Goal: Task Accomplishment & Management: Use online tool/utility

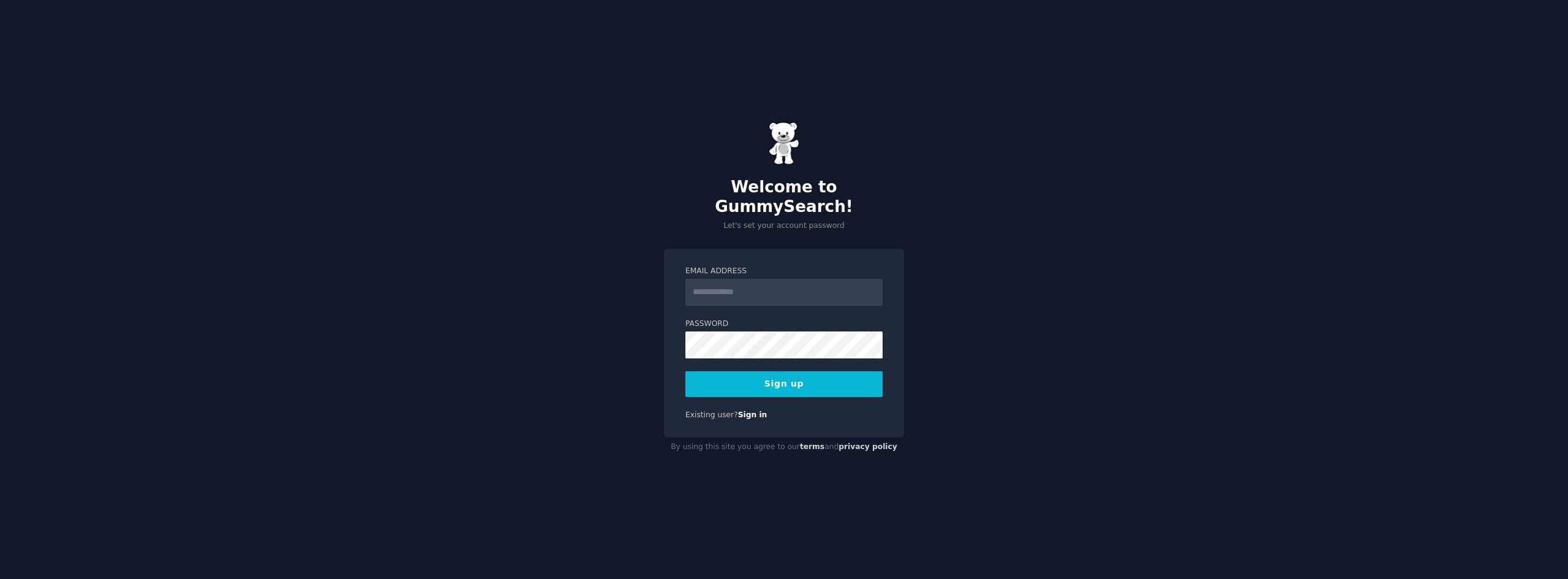
click at [764, 282] on input "Email Address" at bounding box center [783, 292] width 197 height 27
type input "**********"
click at [823, 371] on button "Sign up" at bounding box center [783, 384] width 197 height 26
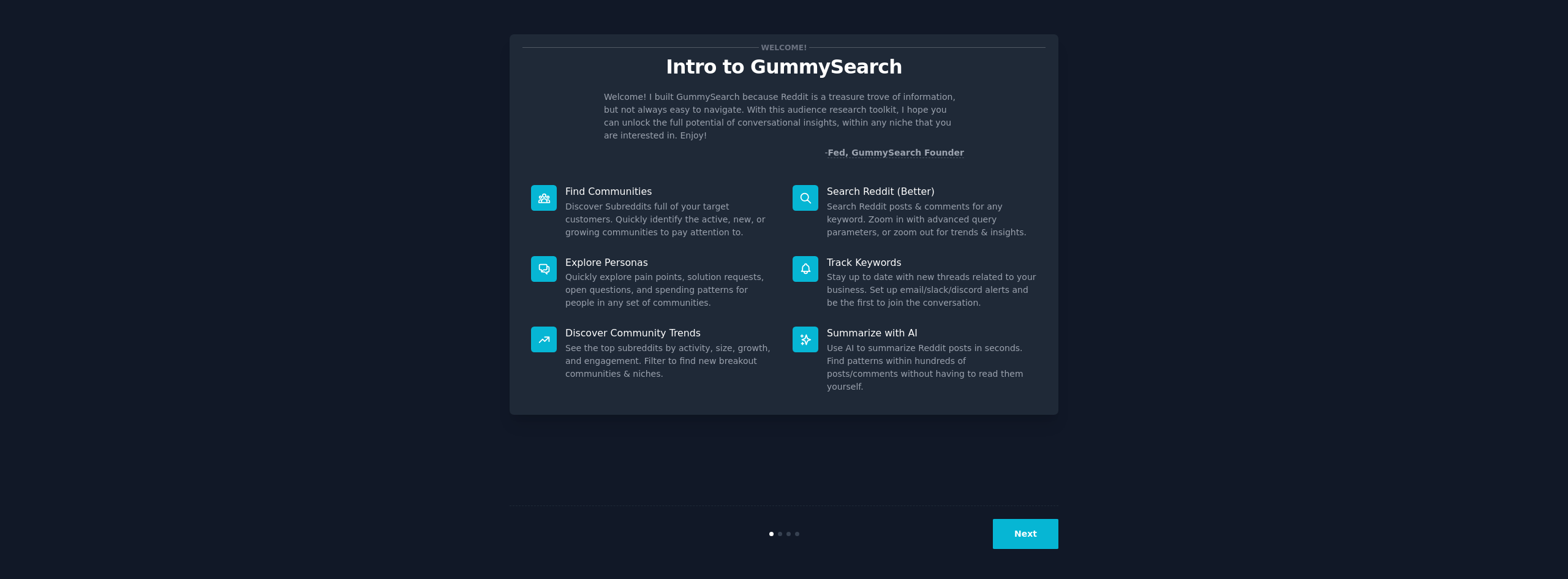
click at [1036, 536] on button "Next" at bounding box center [1025, 534] width 66 height 30
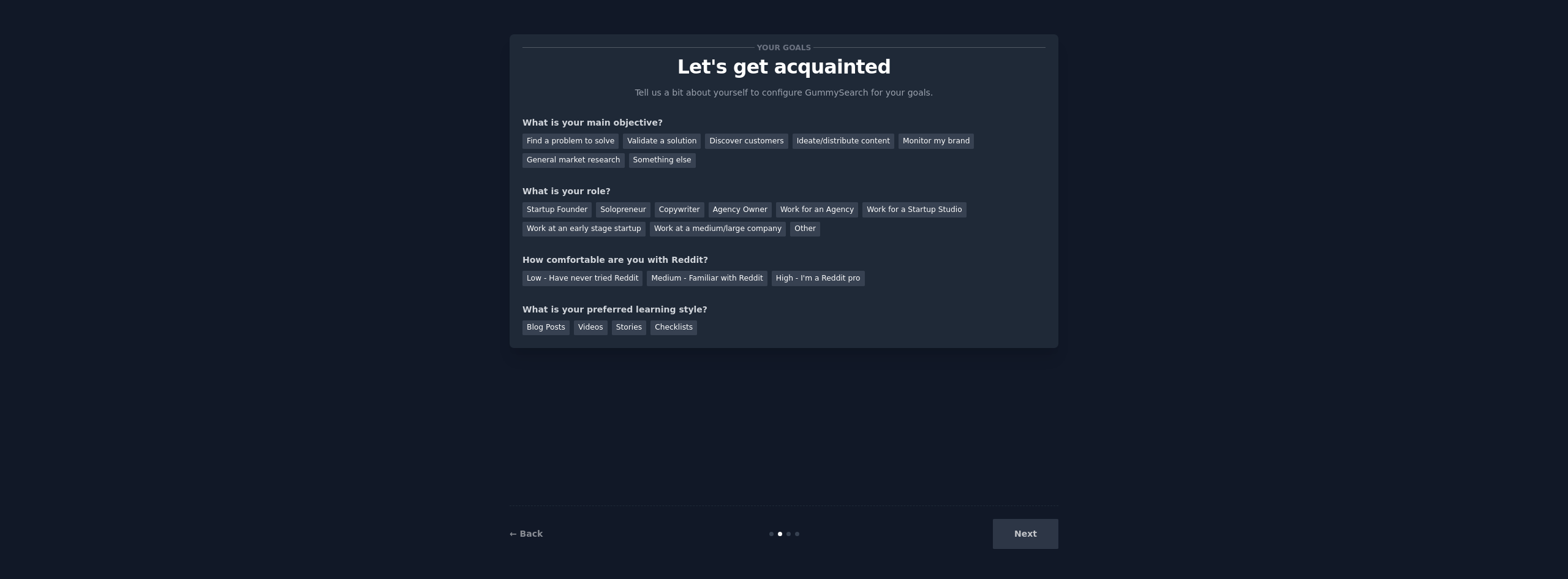
click at [1040, 542] on div "Next" at bounding box center [966, 534] width 183 height 30
click at [1032, 534] on div "Next" at bounding box center [966, 534] width 183 height 30
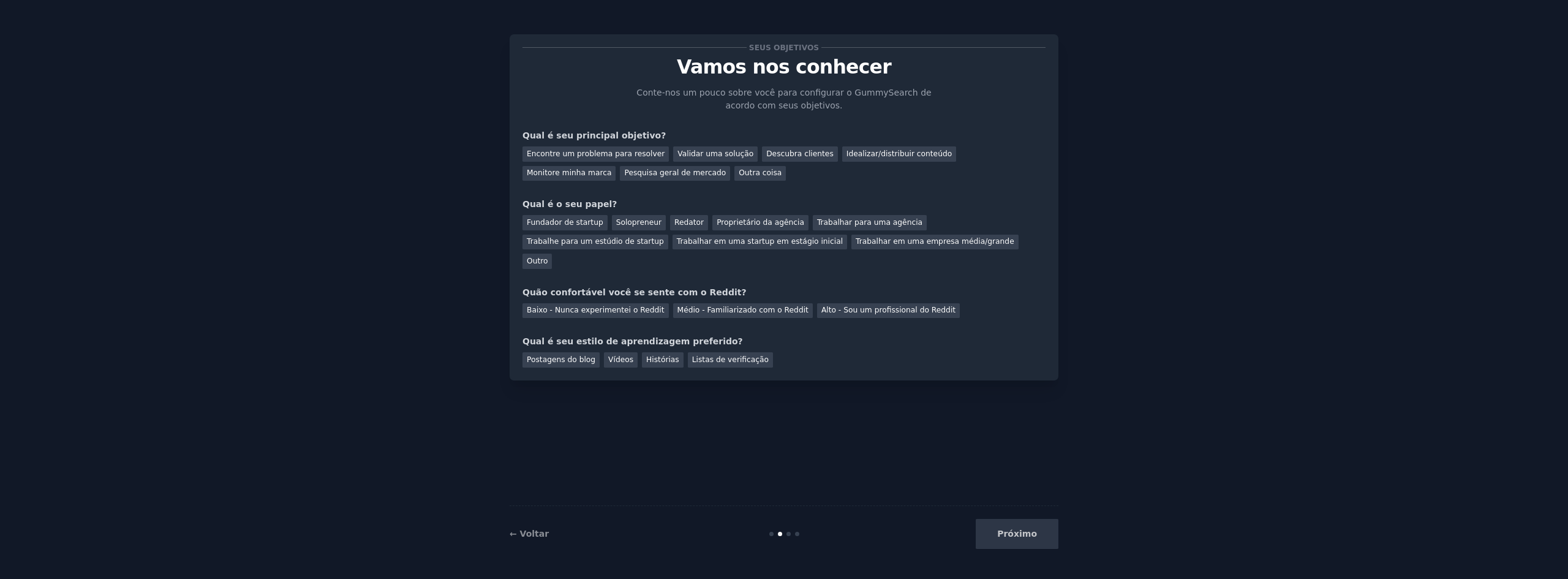
click at [1141, 216] on div "Seus objetivos Vamos nos conhecer Conte-nos um pouco sobre você para configurar…" at bounding box center [783, 289] width 1533 height 545
click at [602, 154] on font "Encontre um problema para resolver" at bounding box center [595, 154] width 138 height 9
click at [703, 154] on font "Validar uma solução" at bounding box center [716, 154] width 76 height 9
click at [594, 150] on font "Encontre um problema para resolver" at bounding box center [595, 154] width 138 height 9
click at [581, 224] on font "Fundador de startup" at bounding box center [564, 223] width 77 height 9
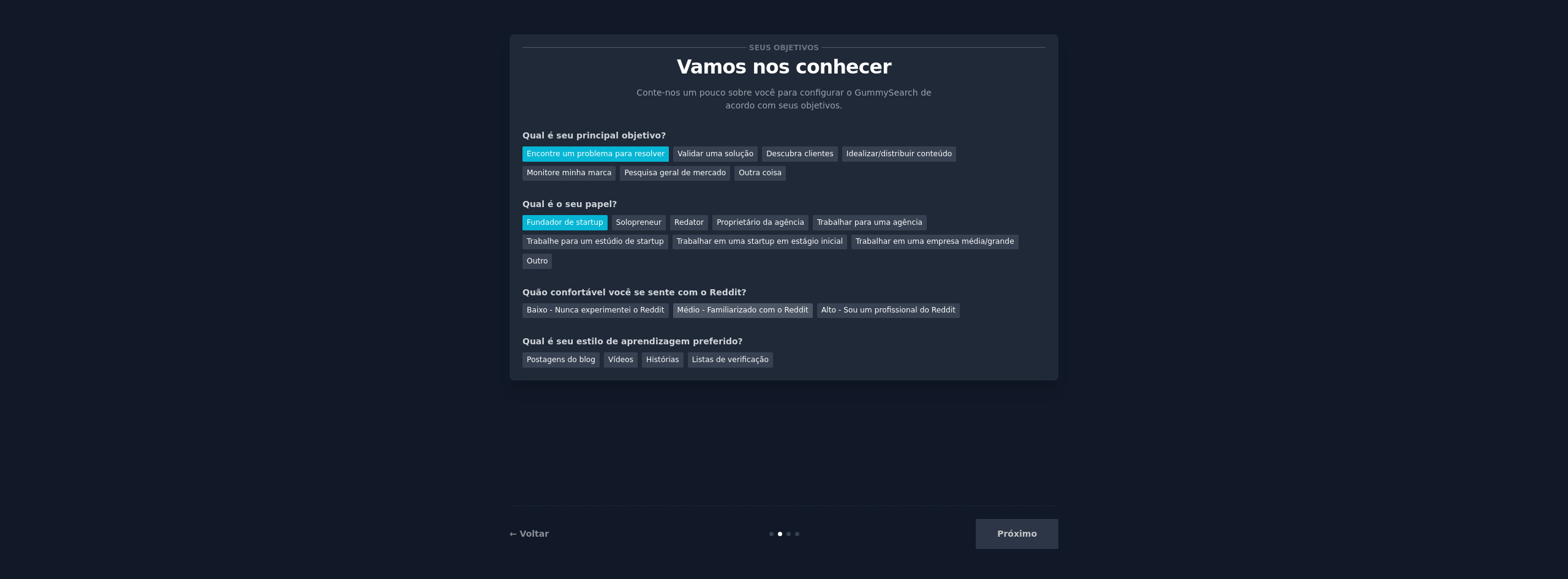
click at [730, 306] on font "Médio - Familiarizado com o Reddit" at bounding box center [743, 310] width 131 height 9
click at [608, 355] on font "Vídeos" at bounding box center [621, 360] width 25 height 9
click at [1027, 526] on button "Próximo" at bounding box center [1016, 534] width 83 height 30
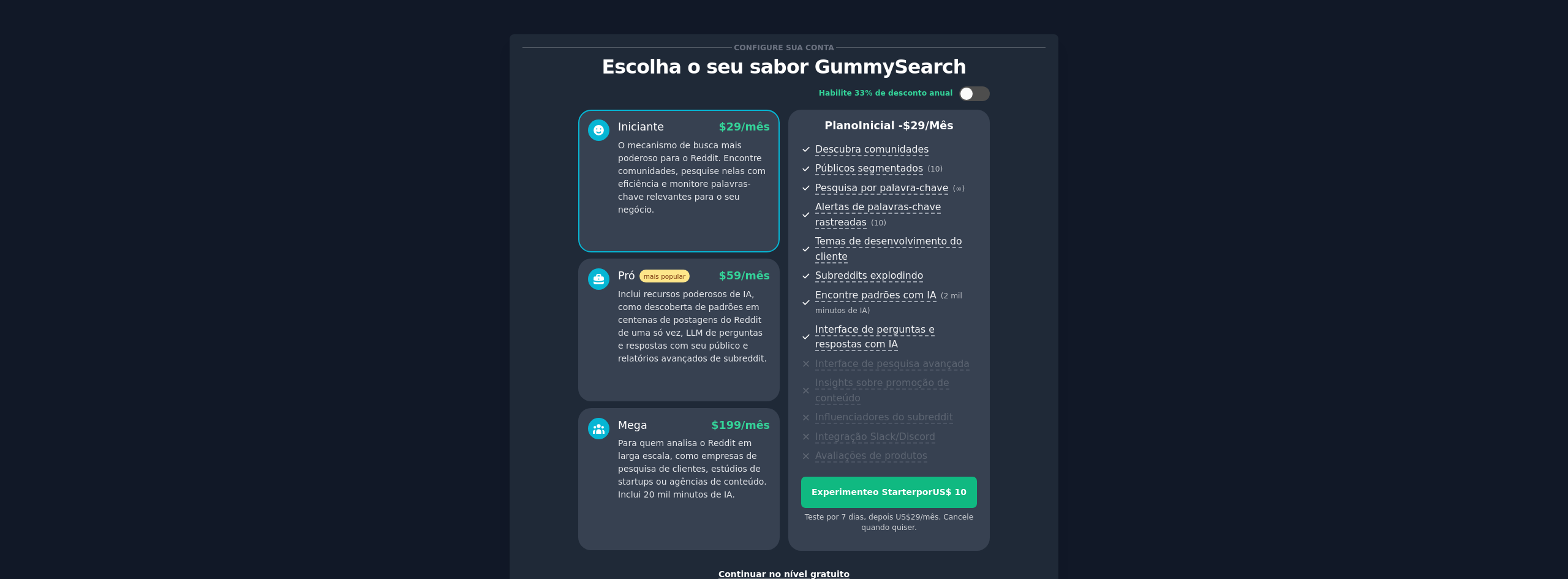
scroll to position [73, 0]
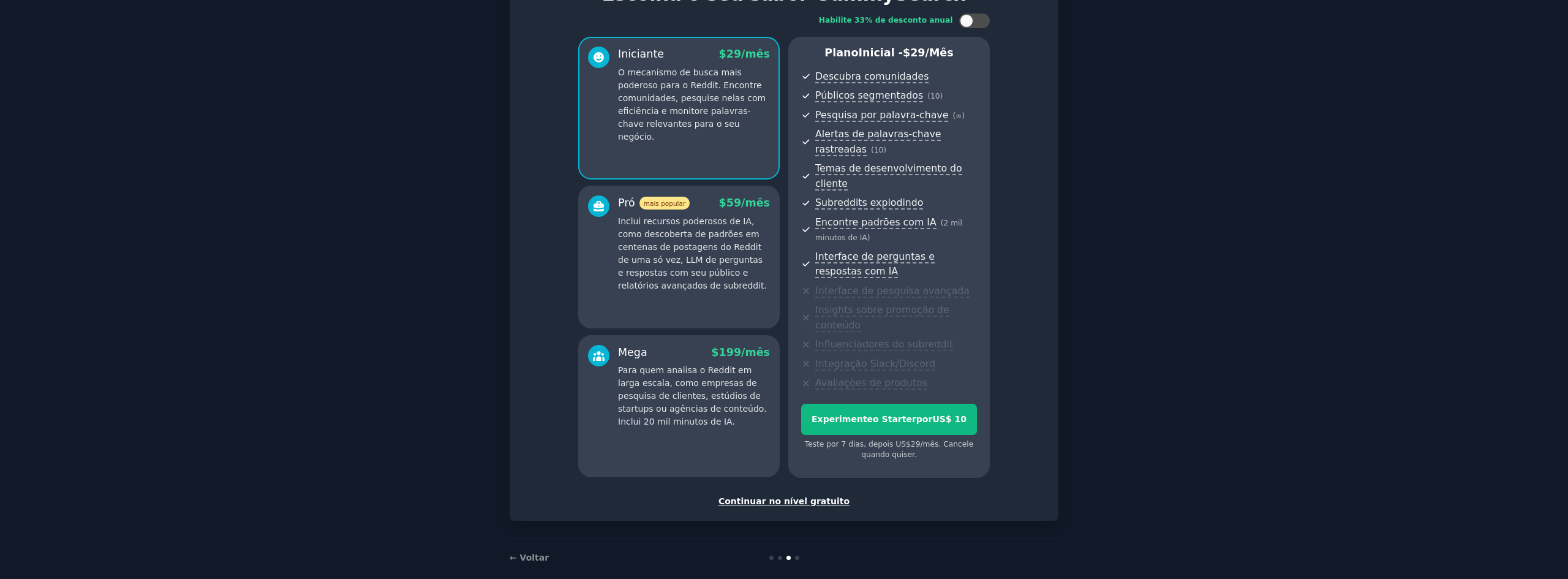
click at [823, 496] on font "Continuar no nível gratuito" at bounding box center [784, 501] width 131 height 10
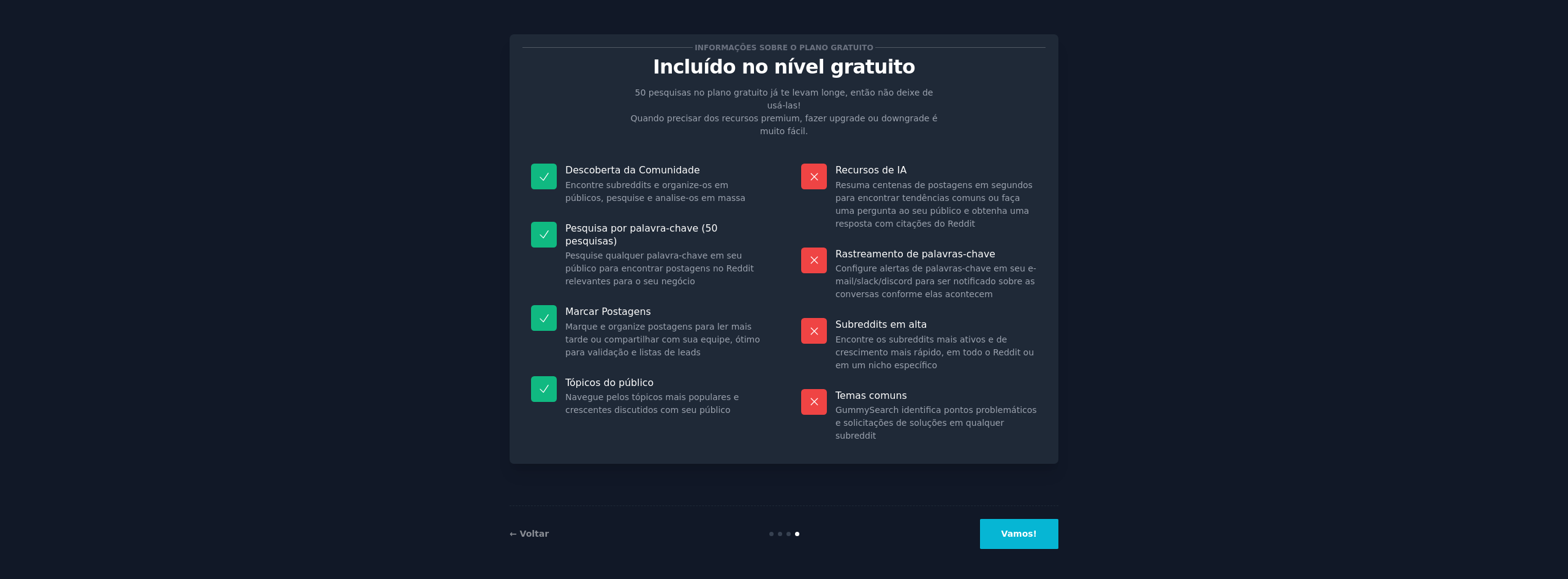
click at [1034, 519] on button "Vamos!" at bounding box center [1019, 534] width 78 height 30
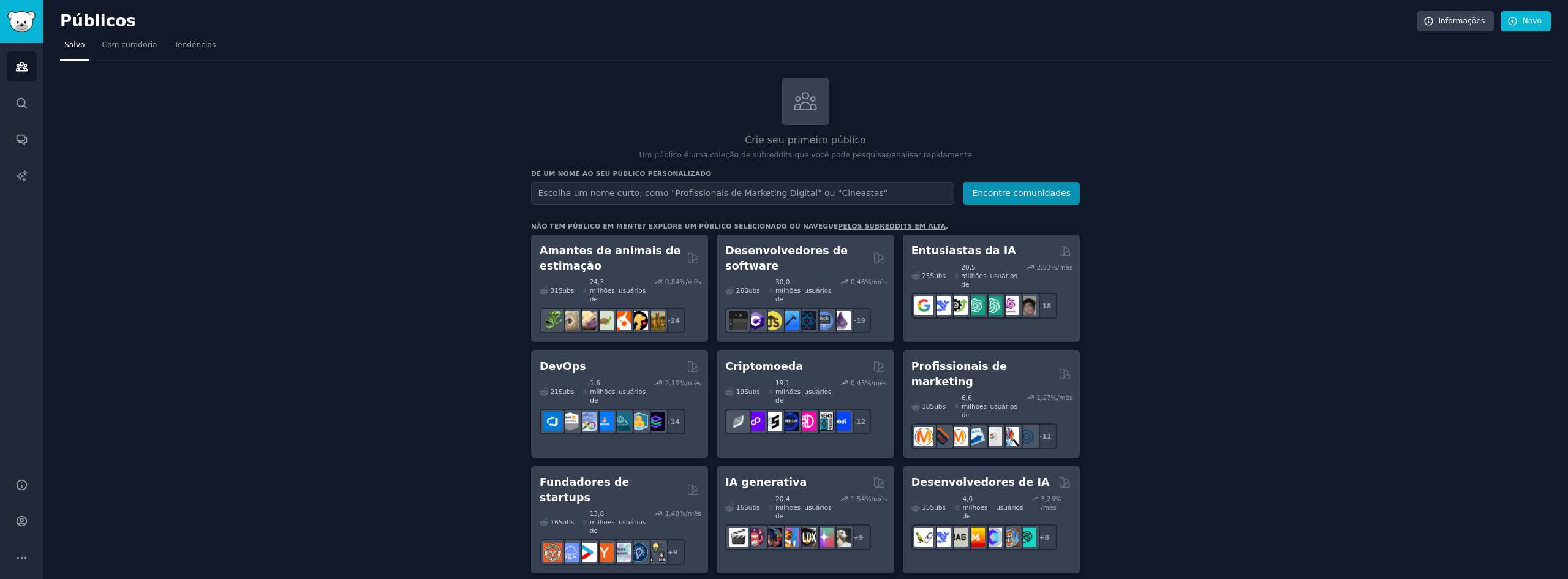
click at [663, 186] on input "text" at bounding box center [742, 193] width 423 height 22
type input "apostas esportivas"
click at [1030, 192] on font "Encontre comunidades" at bounding box center [1021, 193] width 98 height 10
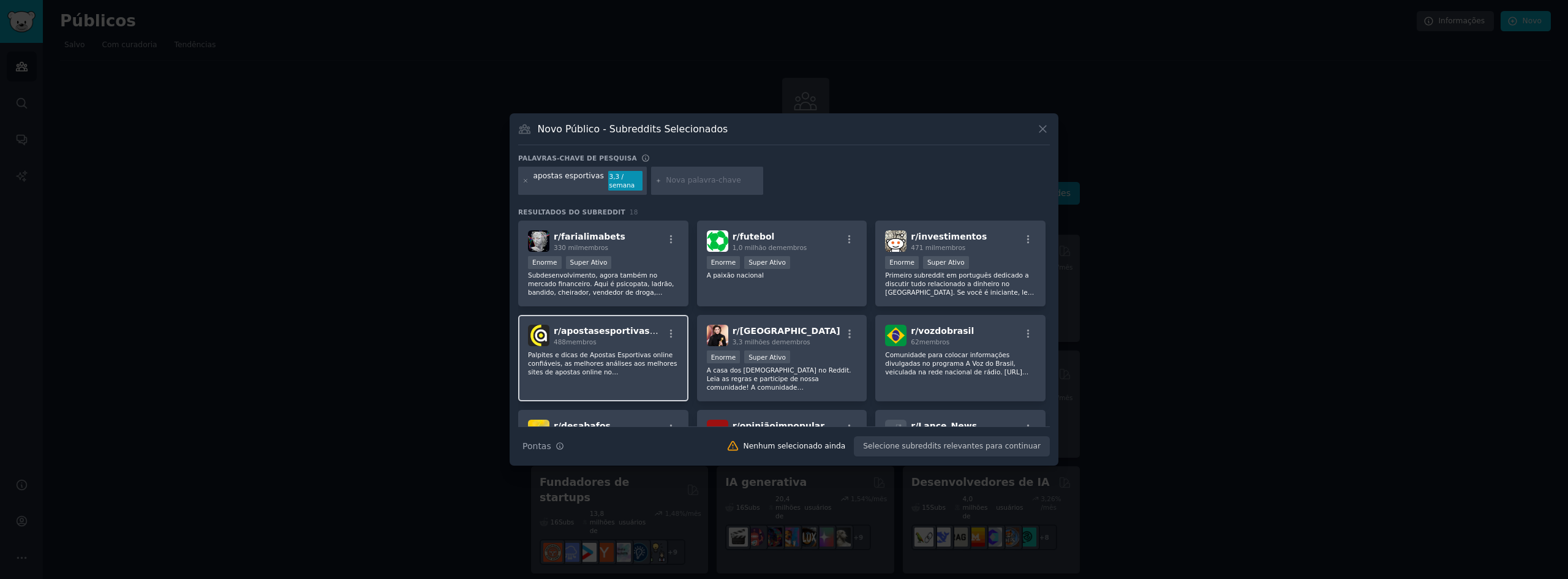
scroll to position [61, 0]
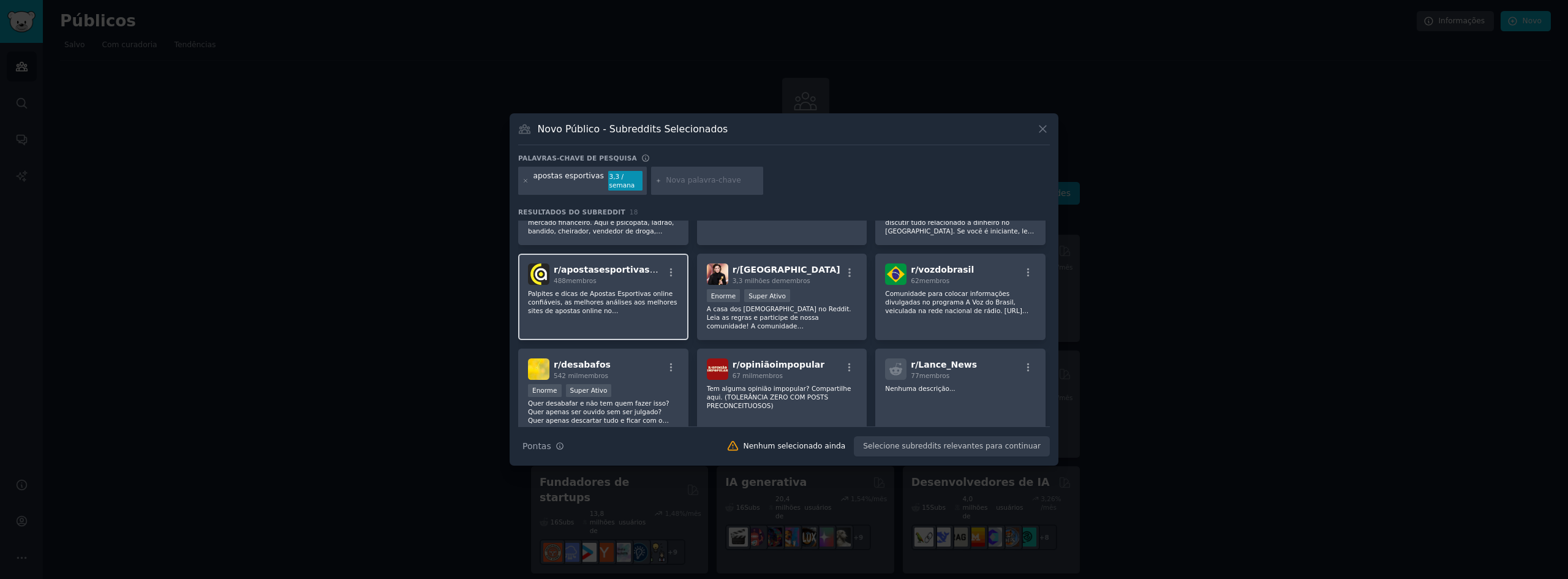
click at [570, 261] on div "r/ apostasesportivasbras 488 membros Palpites e dicas de Apostas Esportivas onl…" at bounding box center [603, 297] width 170 height 86
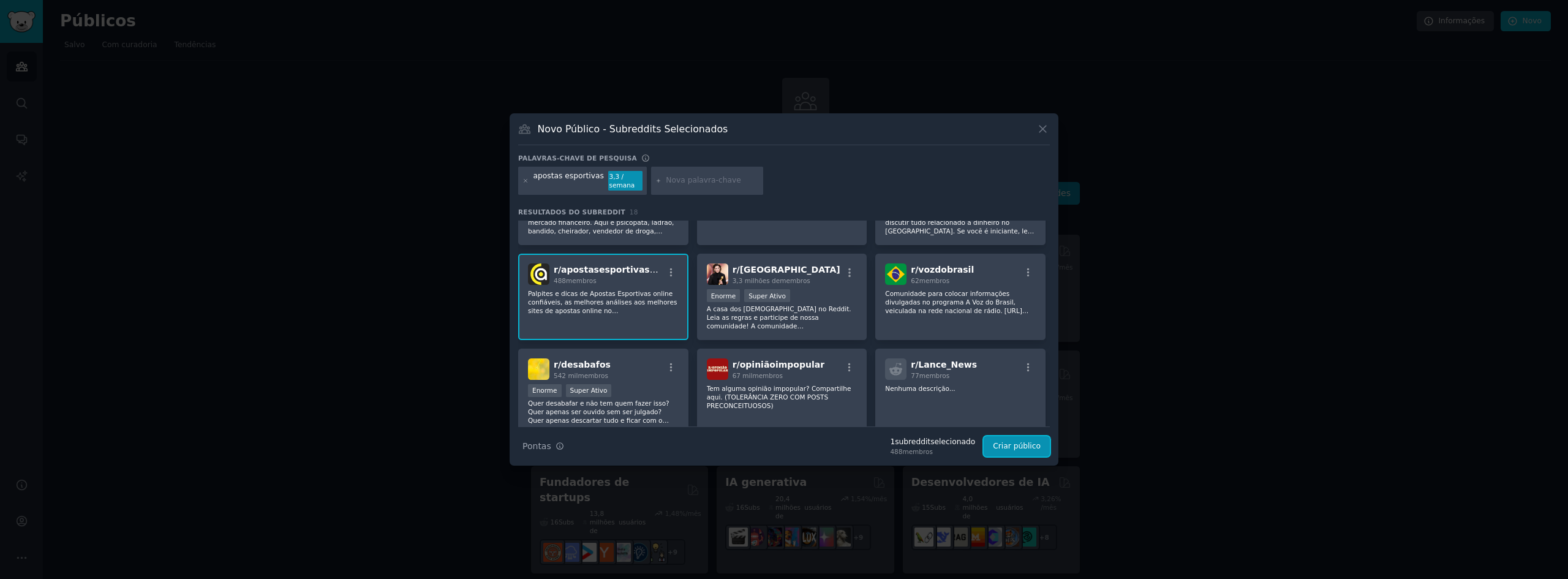
click at [1022, 447] on font "Criar público" at bounding box center [1016, 446] width 48 height 9
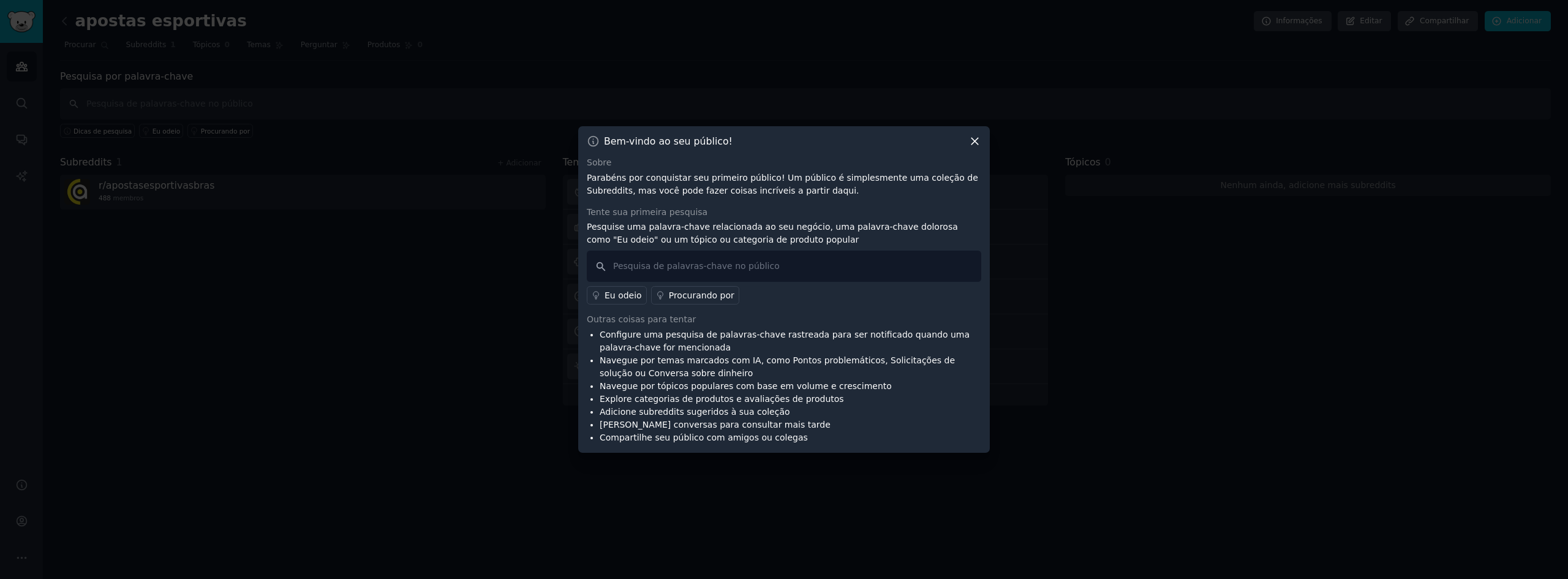
click at [977, 141] on icon at bounding box center [974, 141] width 13 height 13
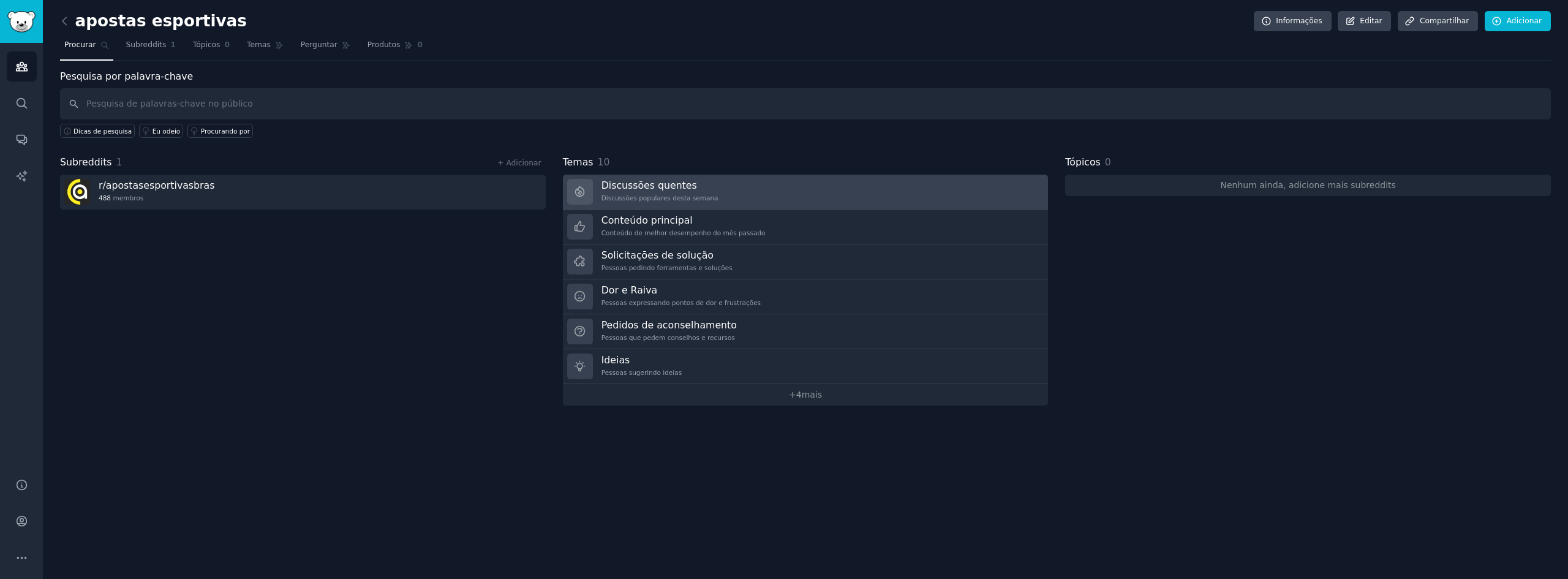
click at [669, 202] on font "Discussões populares desta semana" at bounding box center [660, 198] width 117 height 7
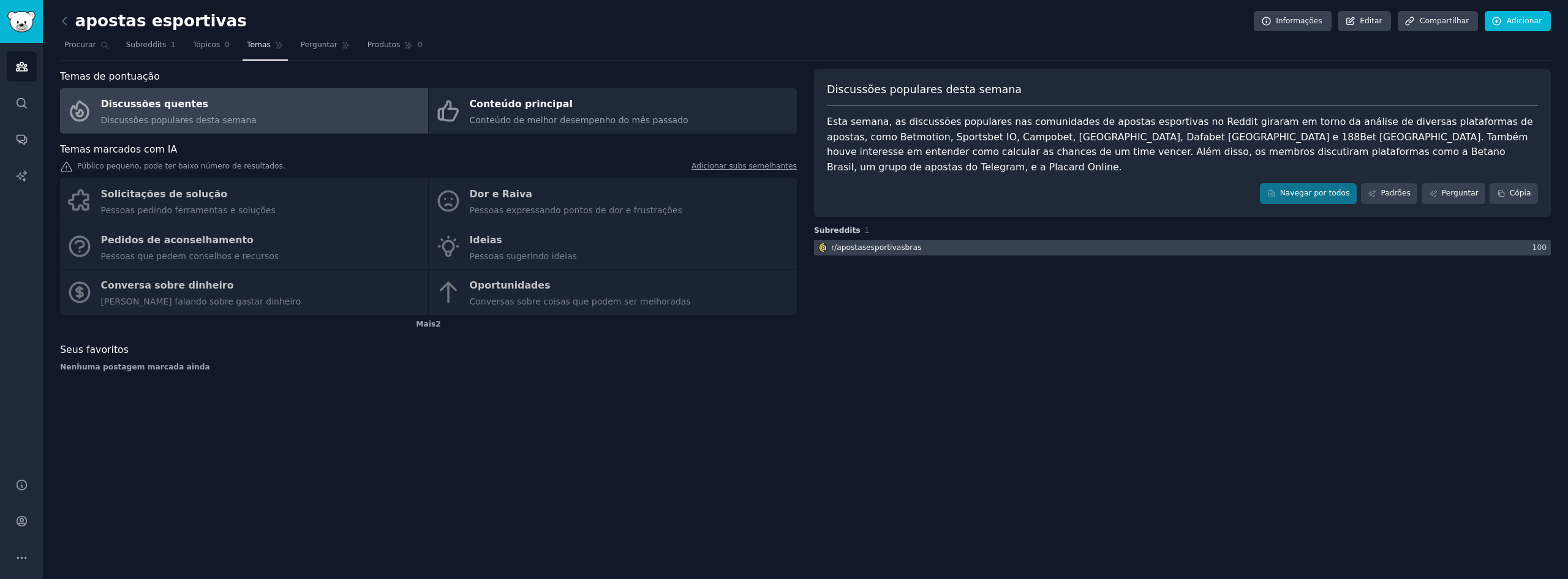
click at [899, 244] on font "apostasesportivasbras" at bounding box center [879, 248] width 85 height 9
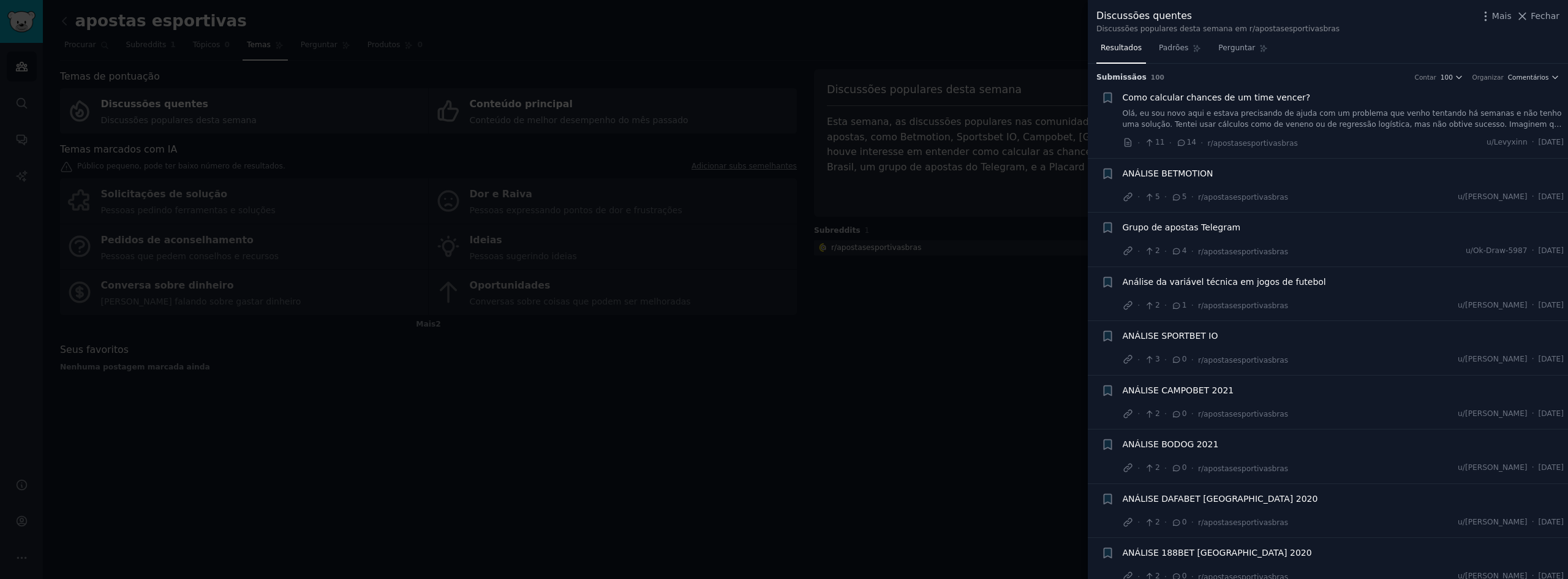
click at [1226, 281] on font "Análise da variável técnica em jogos de futebol" at bounding box center [1224, 282] width 203 height 10
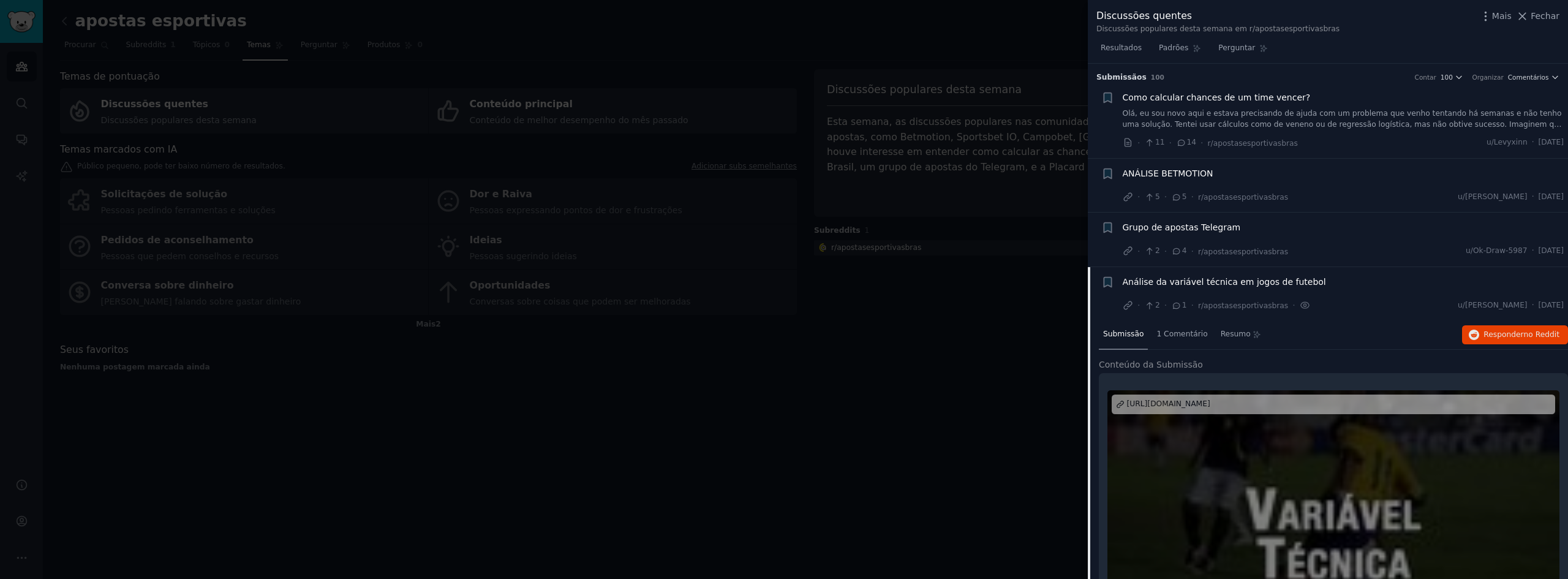
drag, startPoint x: 377, startPoint y: 165, endPoint x: 208, endPoint y: 77, distance: 190.5
click at [377, 164] on div at bounding box center [784, 289] width 1568 height 579
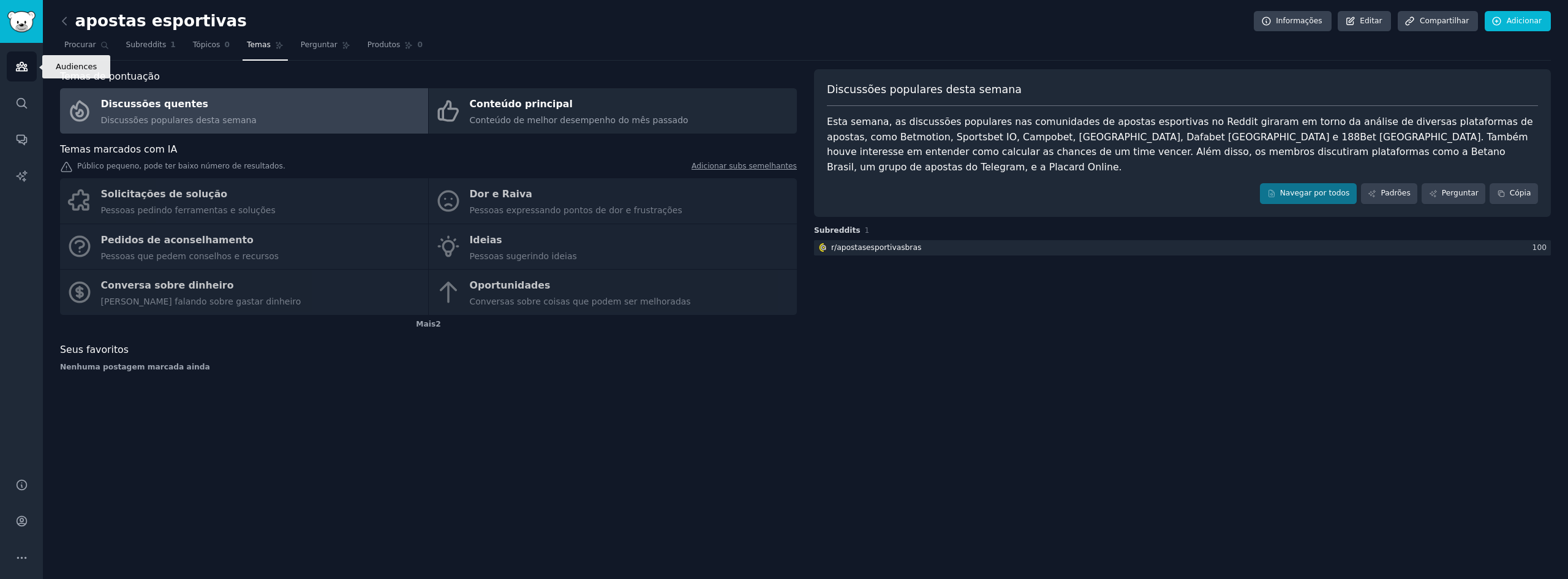
click at [33, 66] on link "Públicos" at bounding box center [22, 66] width 30 height 30
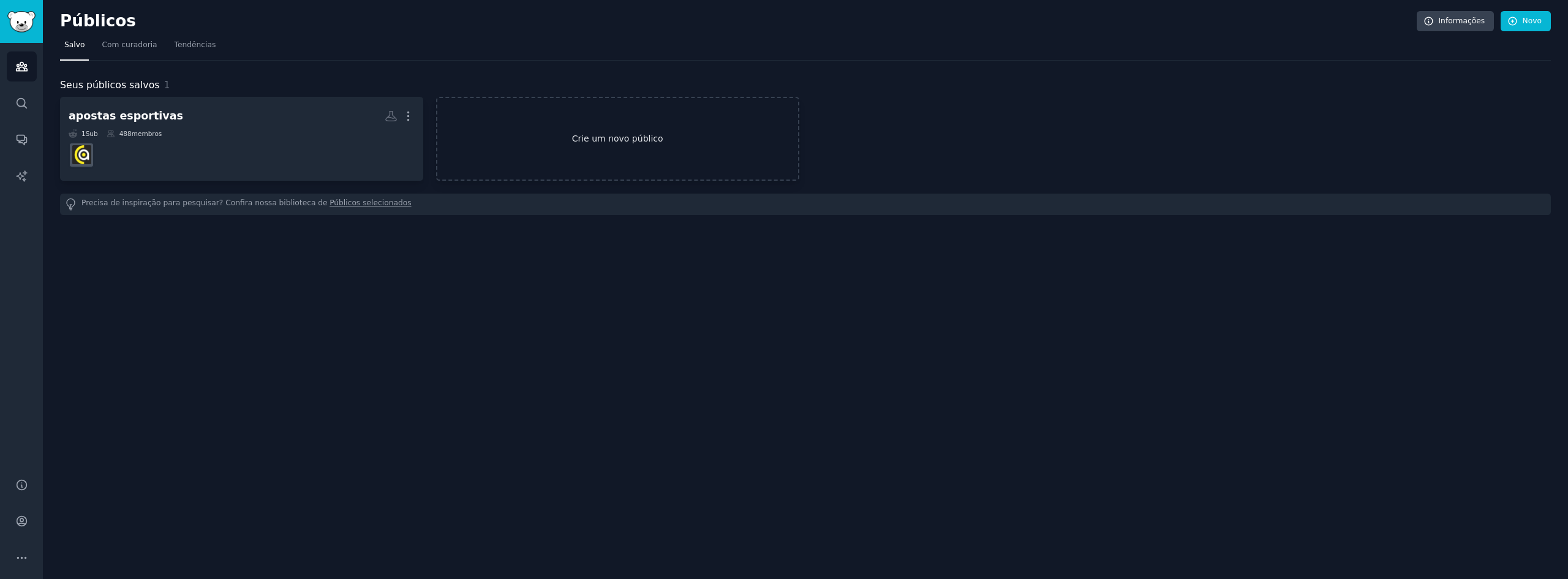
click at [541, 127] on link "Crie um novo público" at bounding box center [618, 139] width 363 height 84
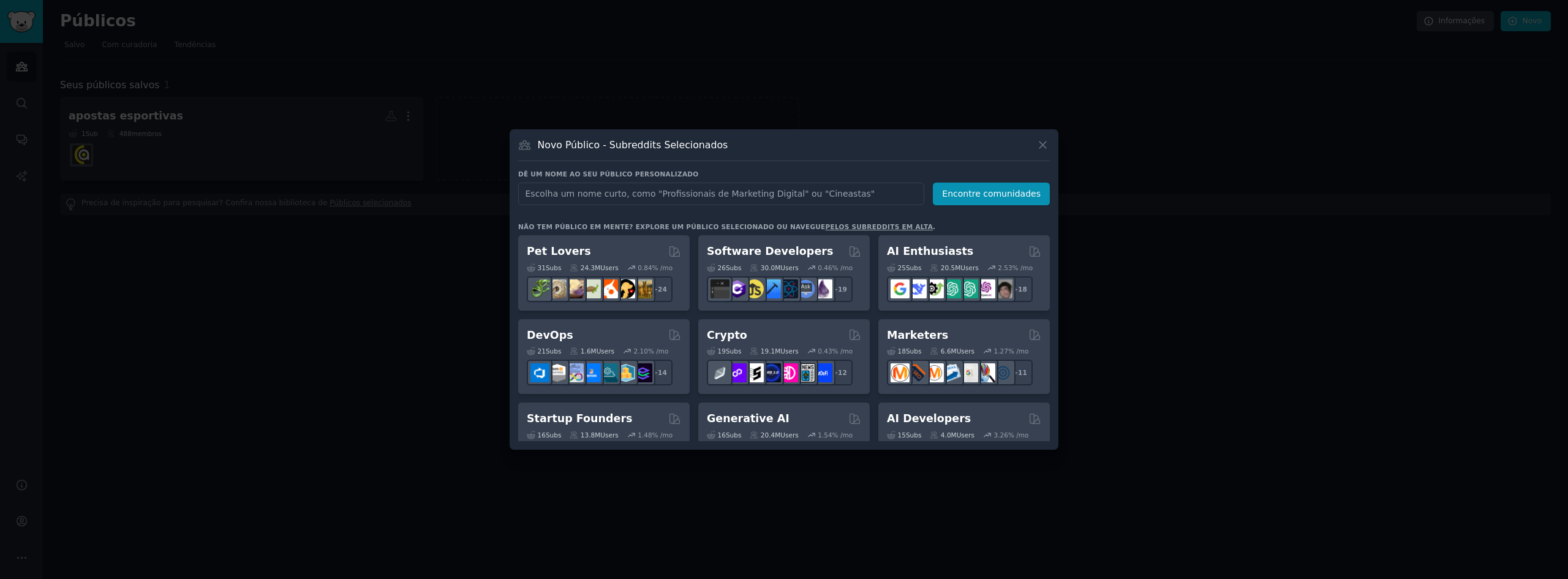
click at [605, 198] on input "text" at bounding box center [721, 194] width 406 height 22
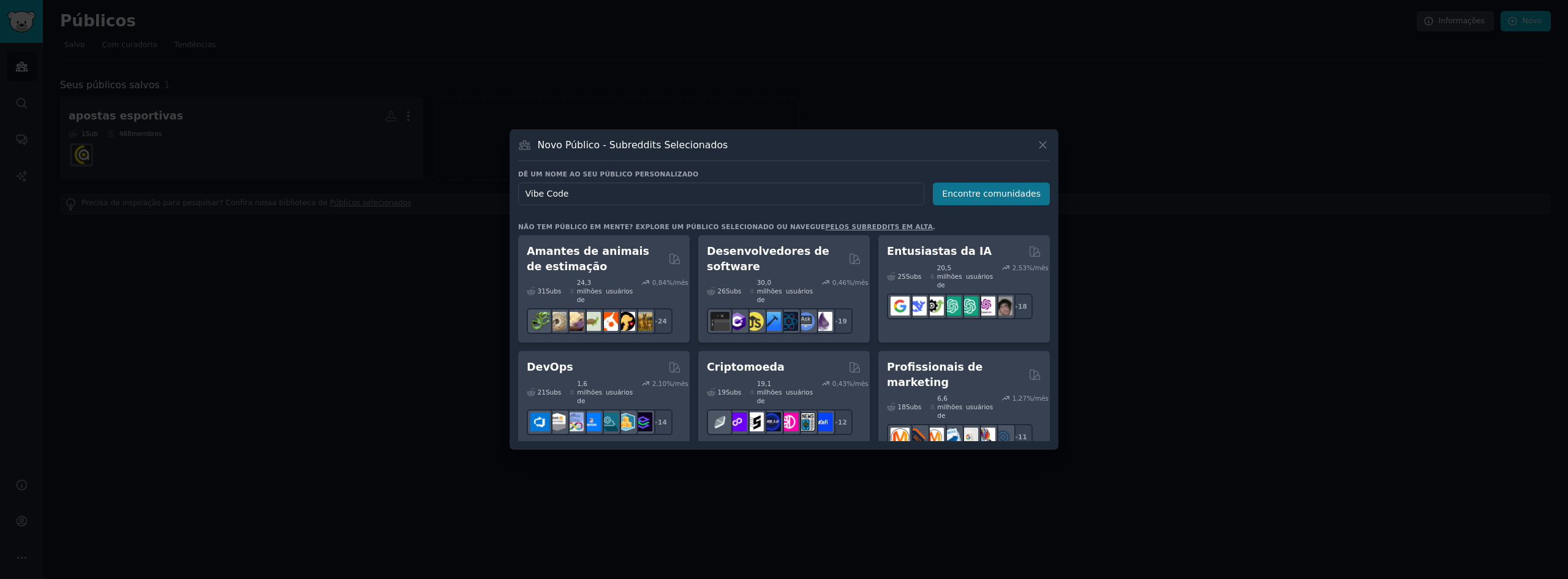
type input "Vibe Code"
click at [992, 194] on font "Encontre comunidades" at bounding box center [991, 193] width 98 height 10
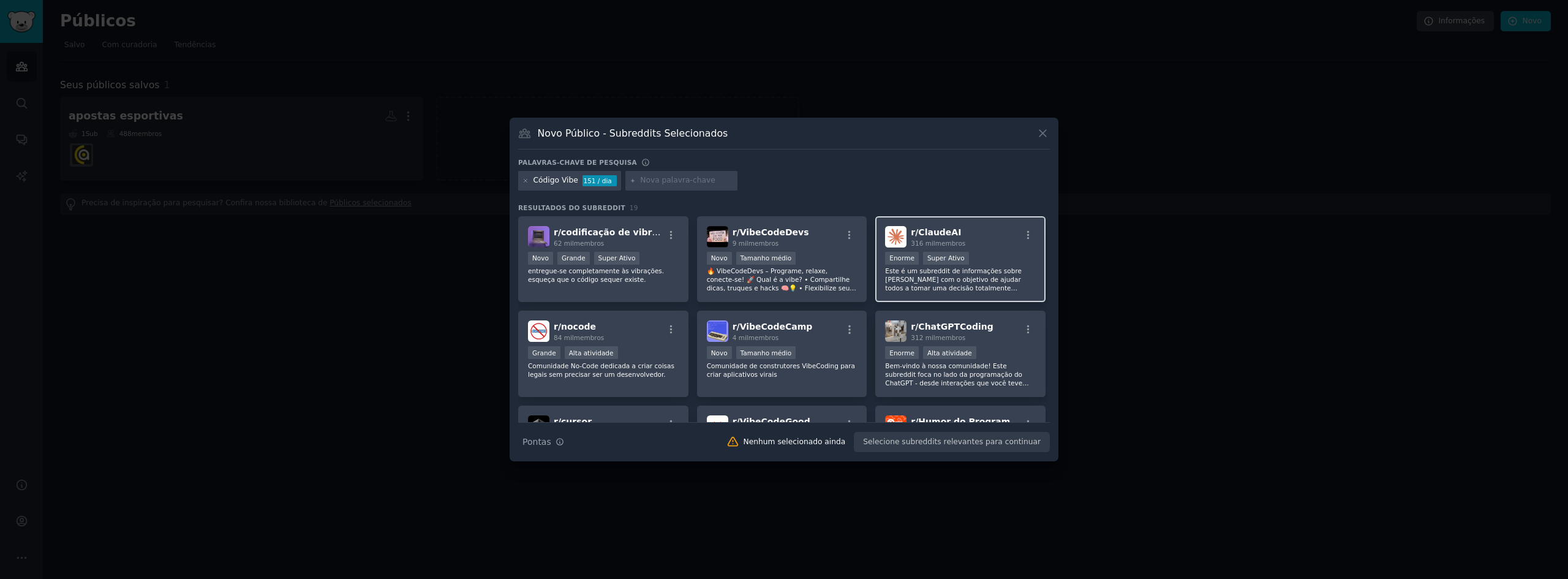
click at [993, 239] on div "r/ [PERSON_NAME] 316 mil membros" at bounding box center [960, 236] width 150 height 22
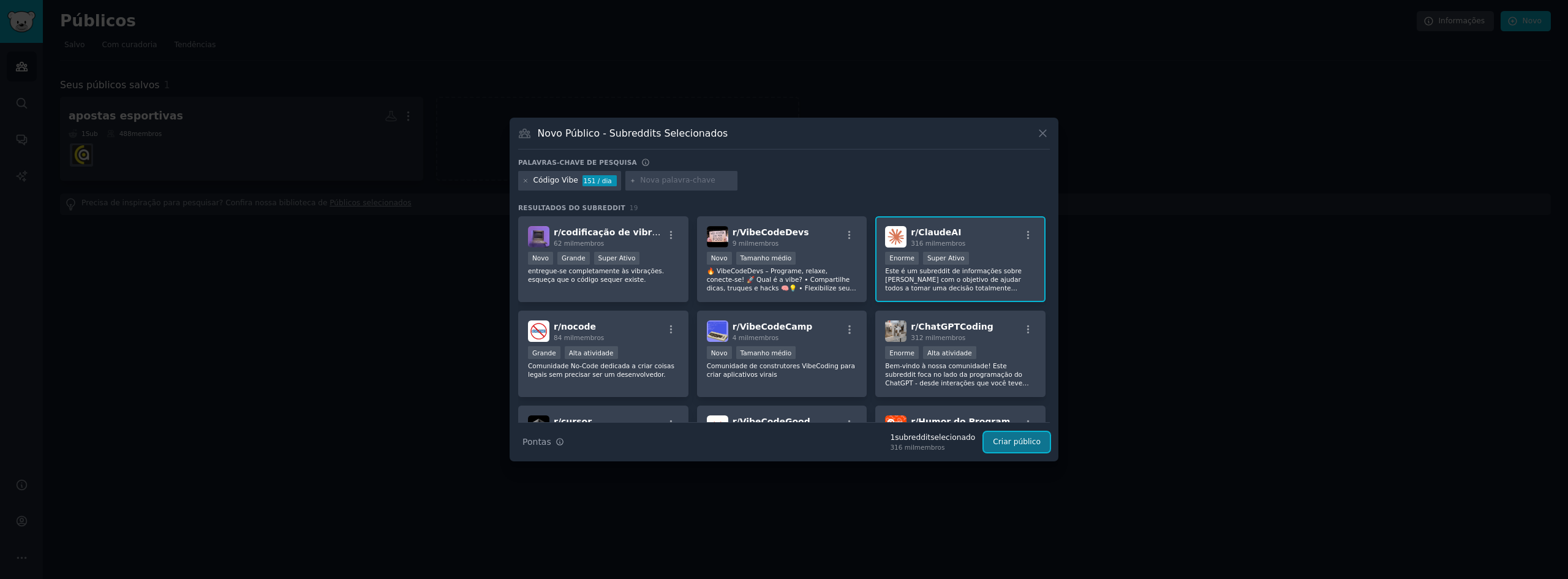
click at [1016, 437] on font "Criar público" at bounding box center [1016, 442] width 48 height 9
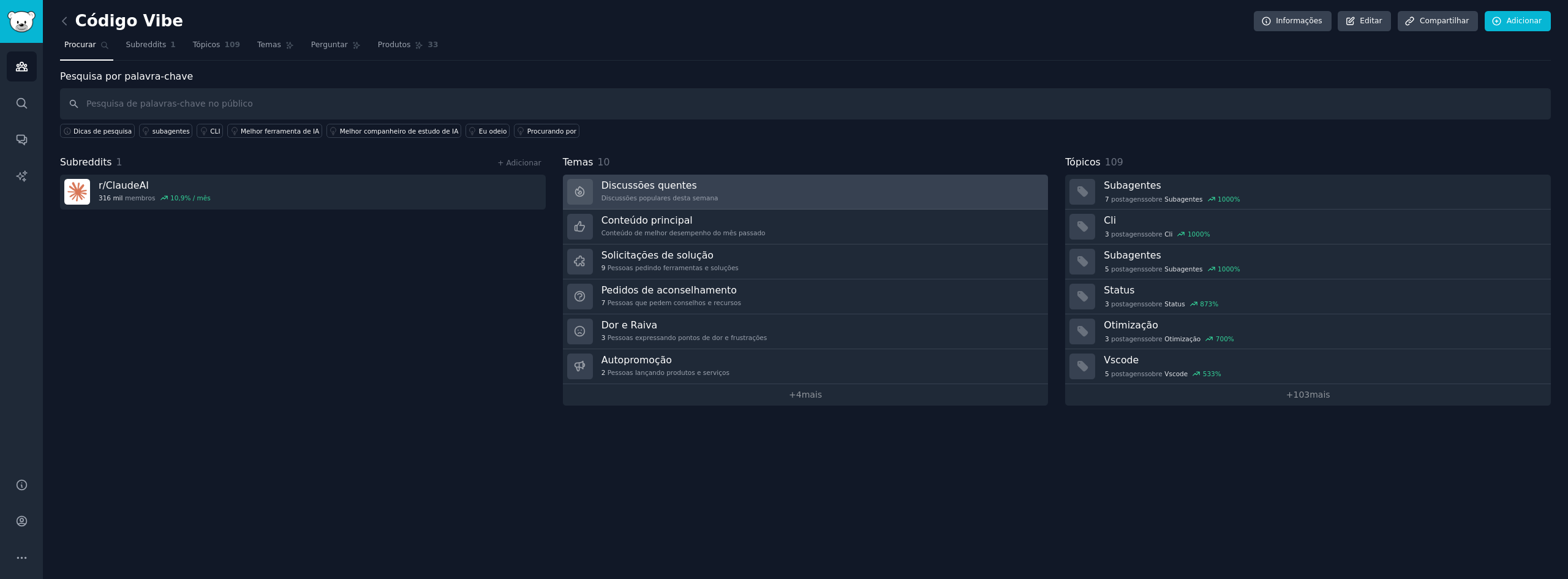
click at [704, 195] on link "Discussões quentes Discussões populares desta semana" at bounding box center [806, 192] width 485 height 35
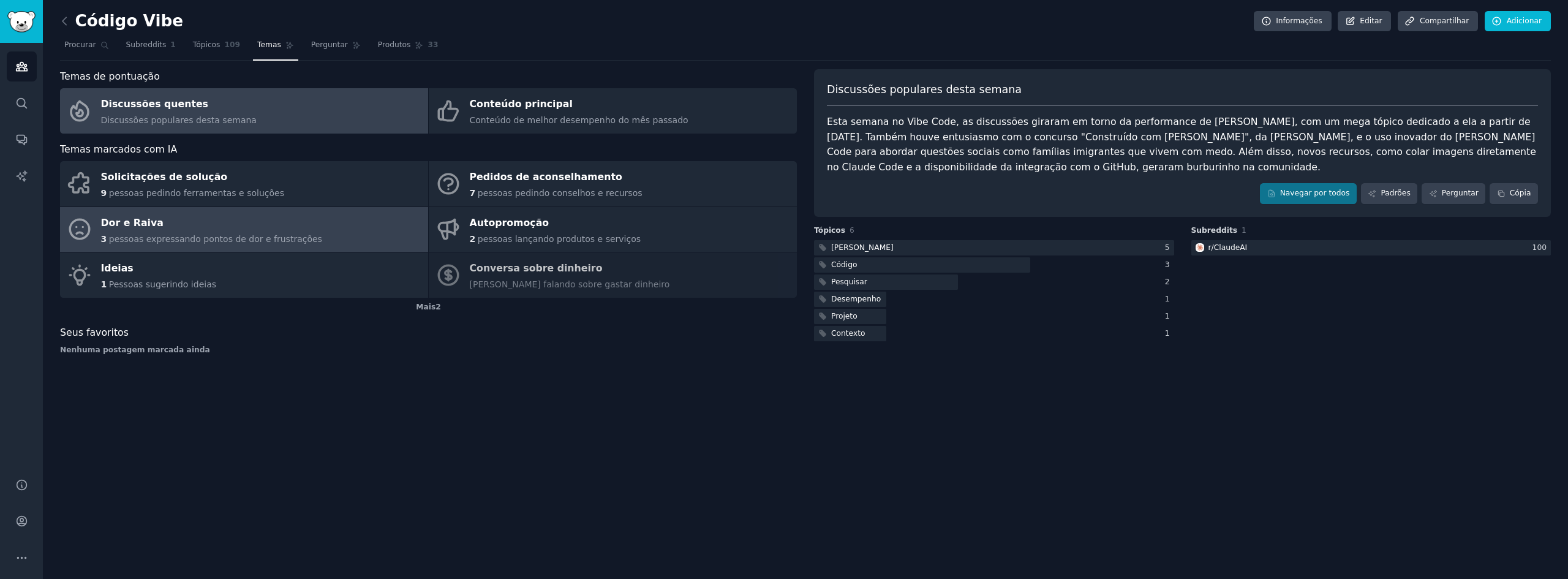
click at [309, 225] on link "Dor e Raiva 3 pessoas expressando pontos de dor e frustrações" at bounding box center [244, 230] width 368 height 45
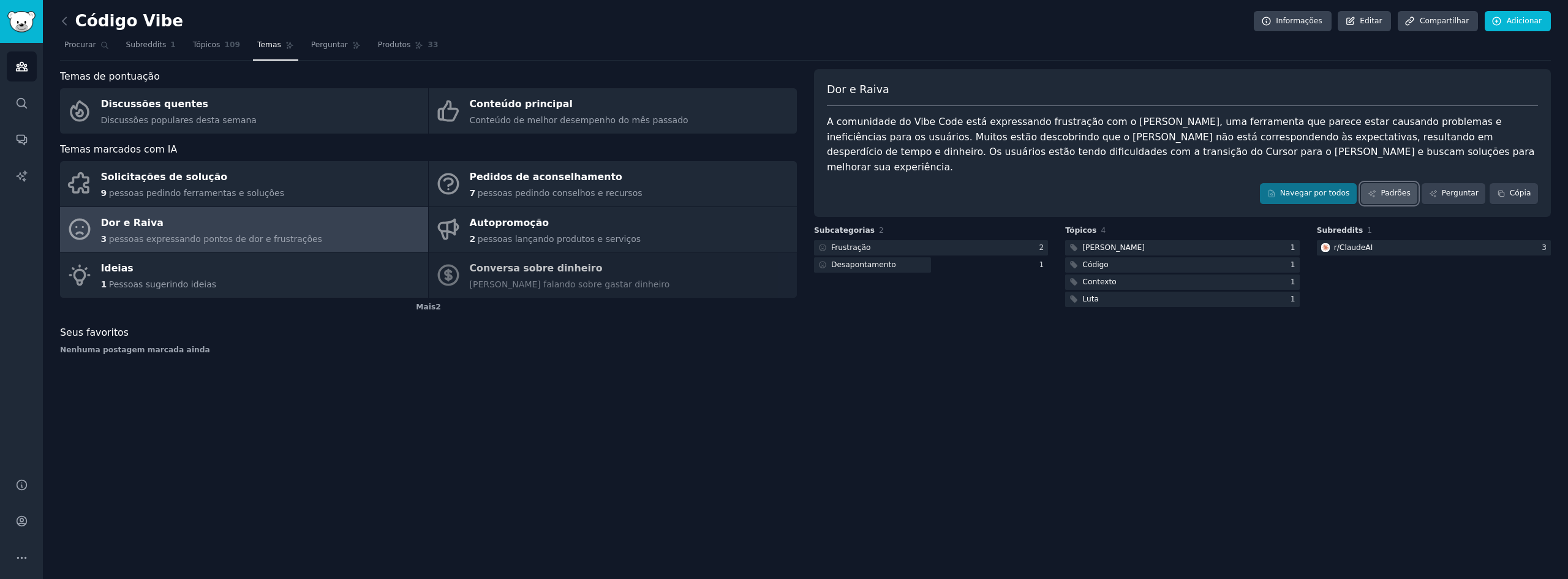
click at [1399, 189] on font "Padrões" at bounding box center [1395, 193] width 29 height 9
